Goal: Task Accomplishment & Management: Use online tool/utility

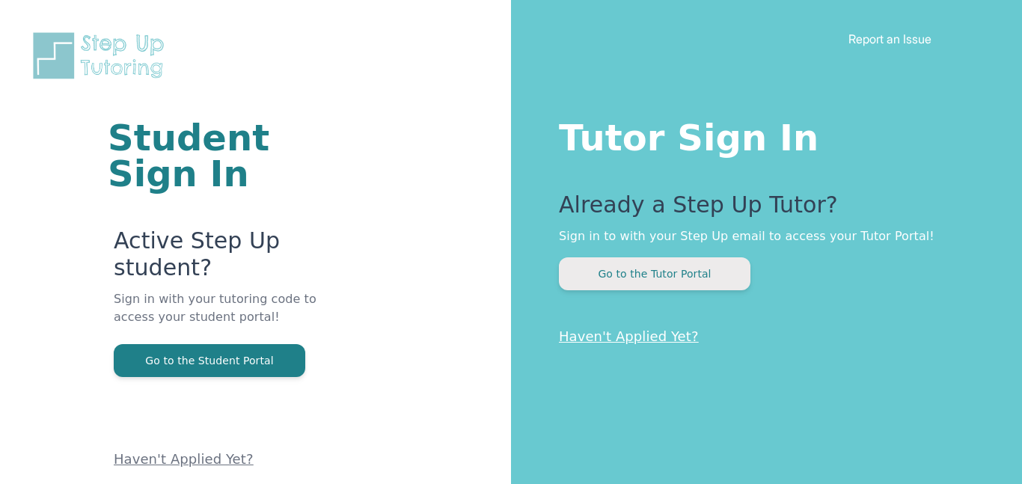
click at [695, 284] on button "Go to the Tutor Portal" at bounding box center [654, 273] width 191 height 33
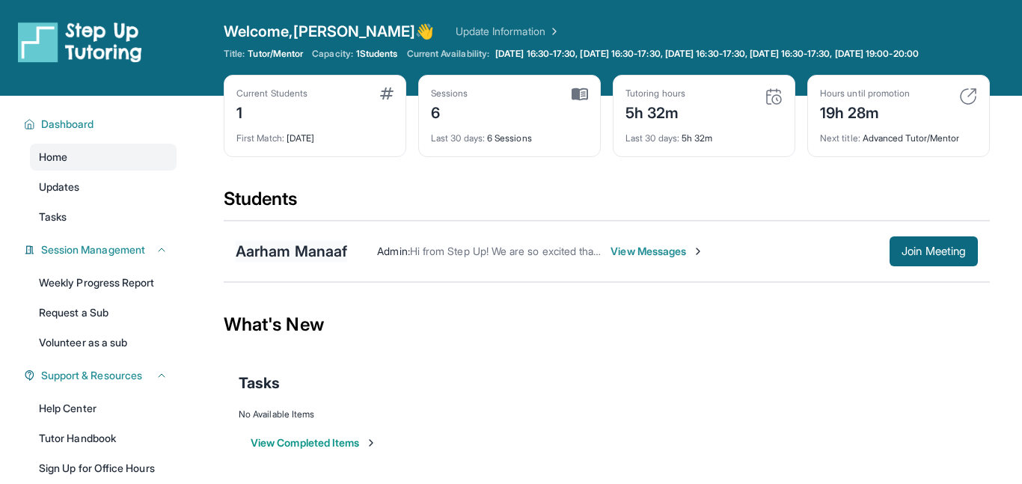
click at [314, 242] on div "Aarham Manaaf" at bounding box center [291, 251] width 111 height 21
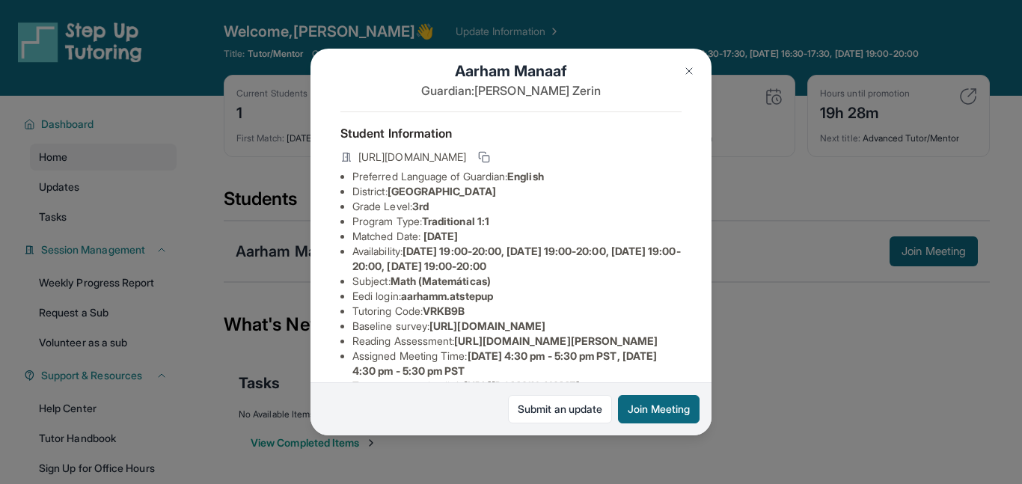
scroll to position [21, 6]
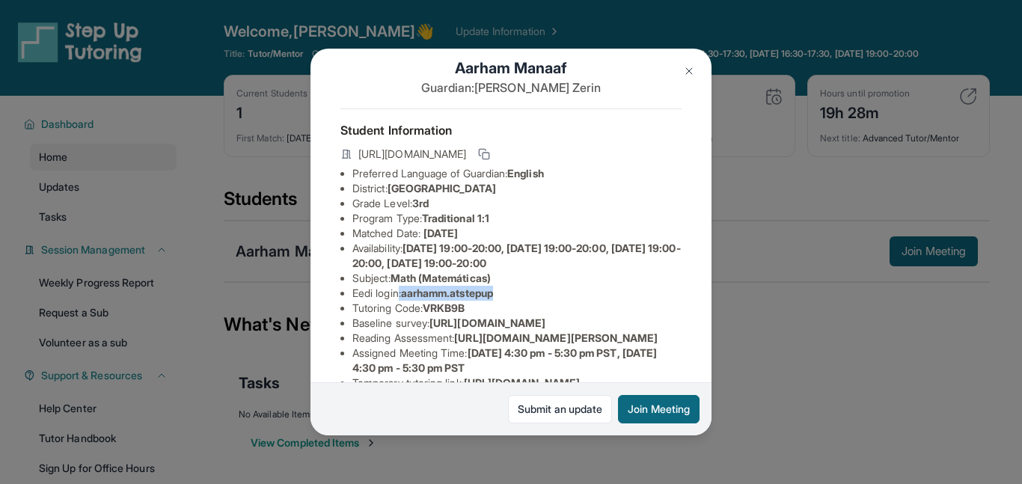
drag, startPoint x: 396, startPoint y: 295, endPoint x: 518, endPoint y: 286, distance: 122.2
click at [518, 286] on li "Eedi login : aarhamm.atstepup" at bounding box center [516, 293] width 329 height 15
click at [510, 289] on li "Eedi login : aarhamm.atstepup" at bounding box center [516, 293] width 329 height 15
drag, startPoint x: 398, startPoint y: 294, endPoint x: 520, endPoint y: 295, distance: 122.7
click at [520, 295] on li "Eedi login : aarhamm.atstepup" at bounding box center [516, 293] width 329 height 15
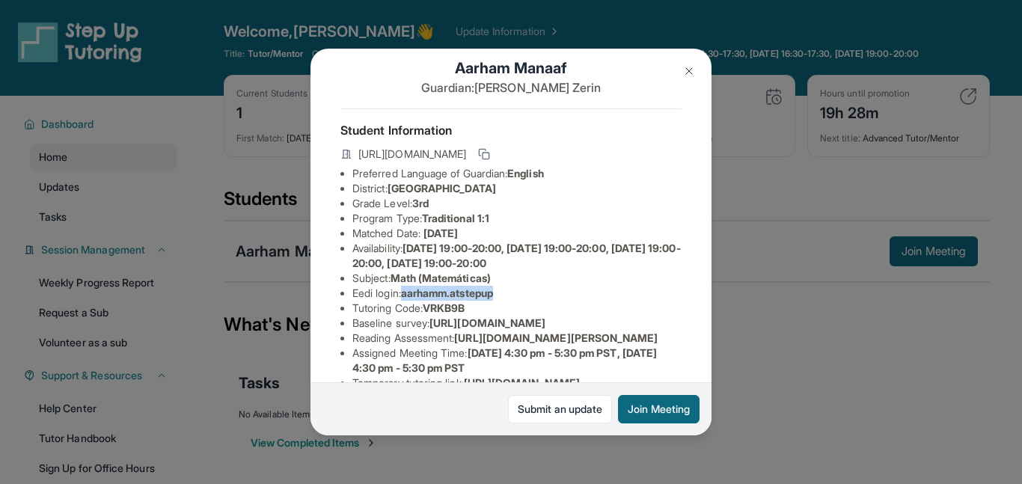
copy li "aarhamm.atstepup"
click at [687, 75] on img at bounding box center [689, 71] width 12 height 12
